Goal: Information Seeking & Learning: Learn about a topic

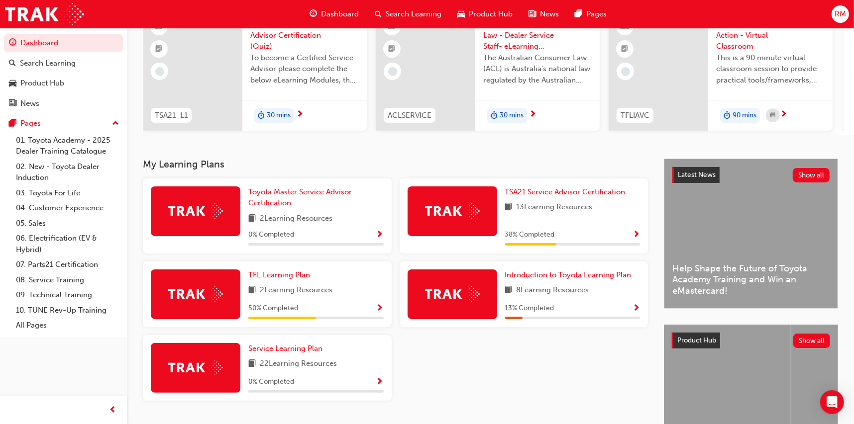
scroll to position [99, 0]
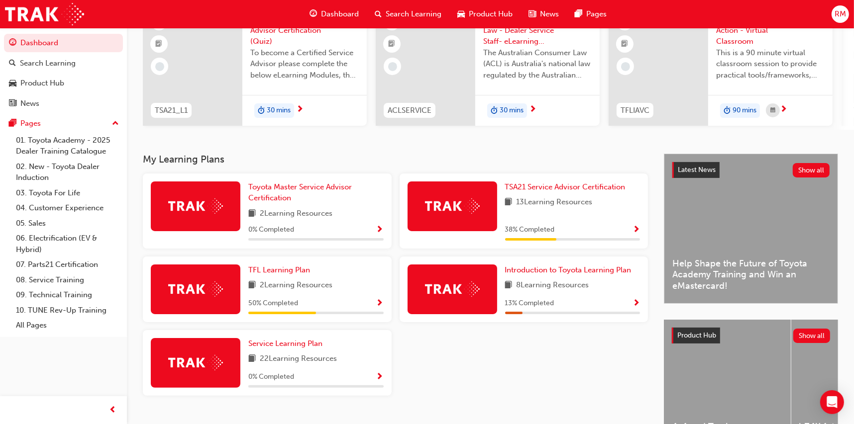
click at [633, 232] on span "Show Progress" at bounding box center [635, 230] width 7 height 9
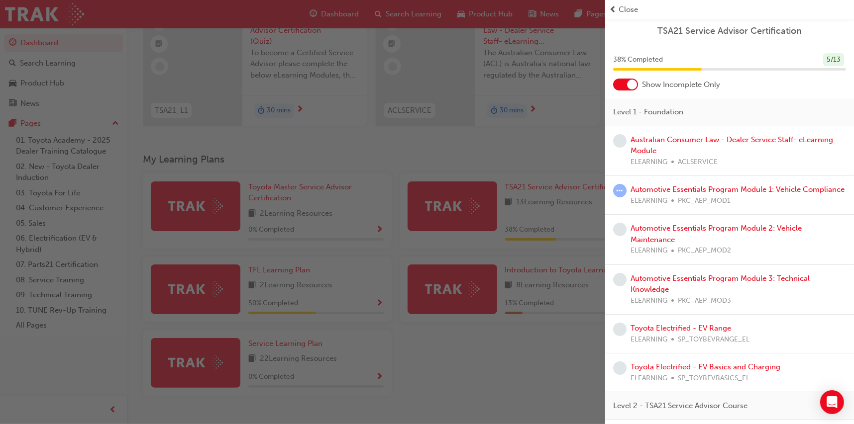
scroll to position [0, 0]
click at [652, 137] on link "Australian Consumer Law - Dealer Service Staff- eLearning Module" at bounding box center [731, 147] width 202 height 20
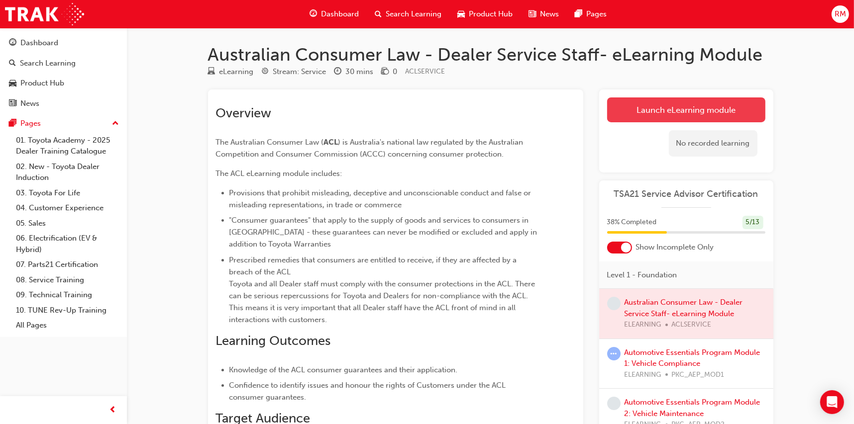
click at [664, 110] on link "Launch eLearning module" at bounding box center [686, 109] width 158 height 25
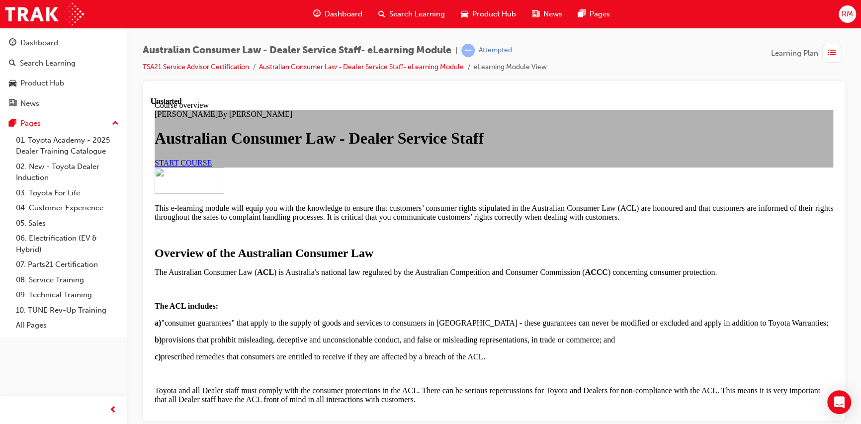
click at [212, 167] on link "START COURSE" at bounding box center [183, 162] width 57 height 8
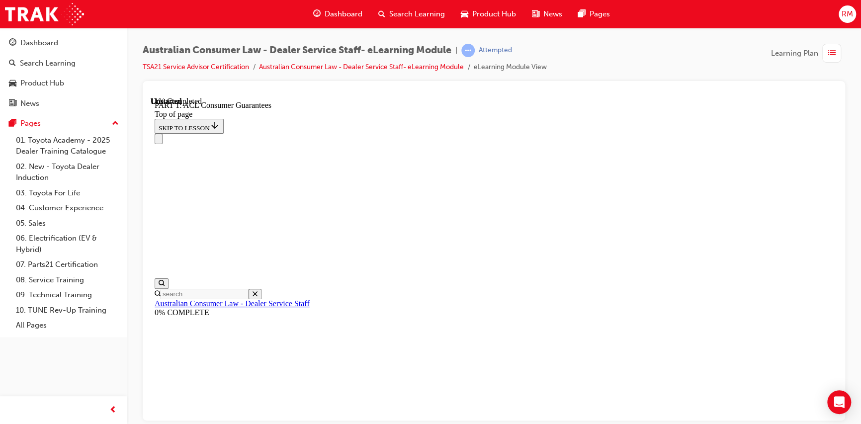
scroll to position [1580, 0]
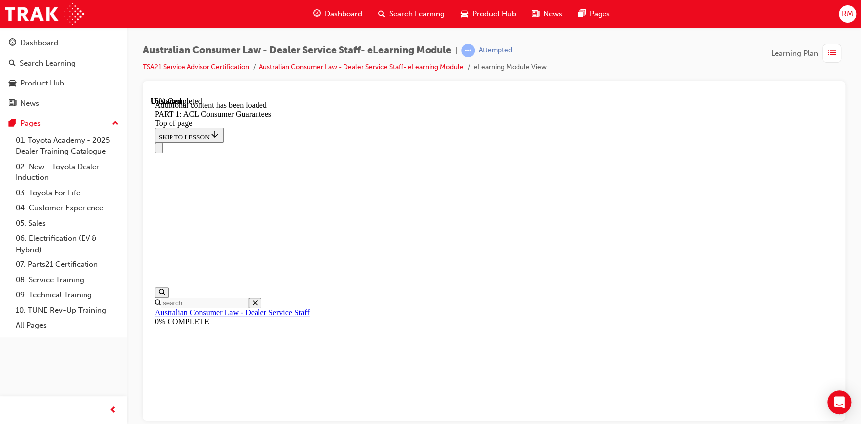
scroll to position [1797, 0]
